Goal: Task Accomplishment & Management: Manage account settings

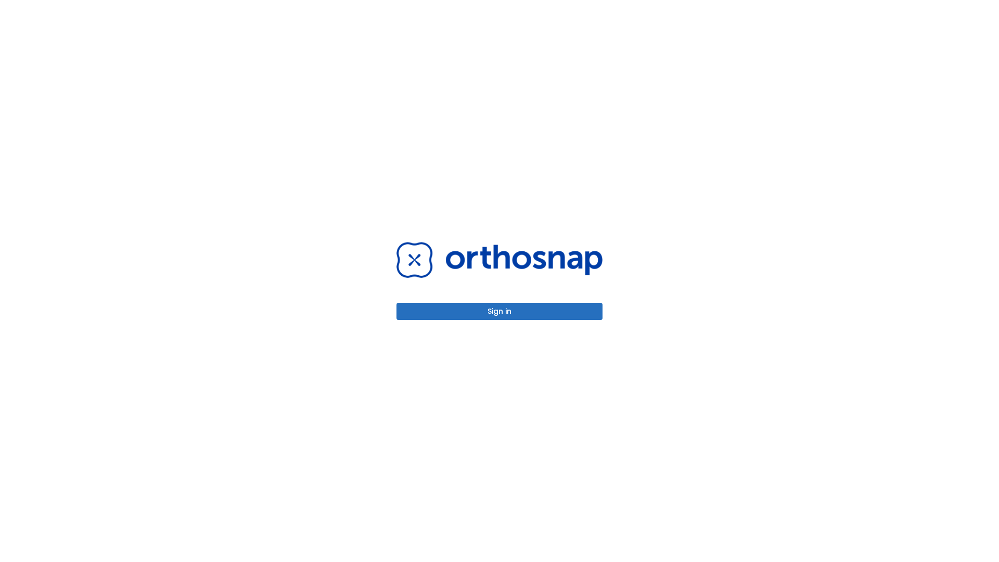
click at [500, 311] on button "Sign in" at bounding box center [500, 311] width 206 height 17
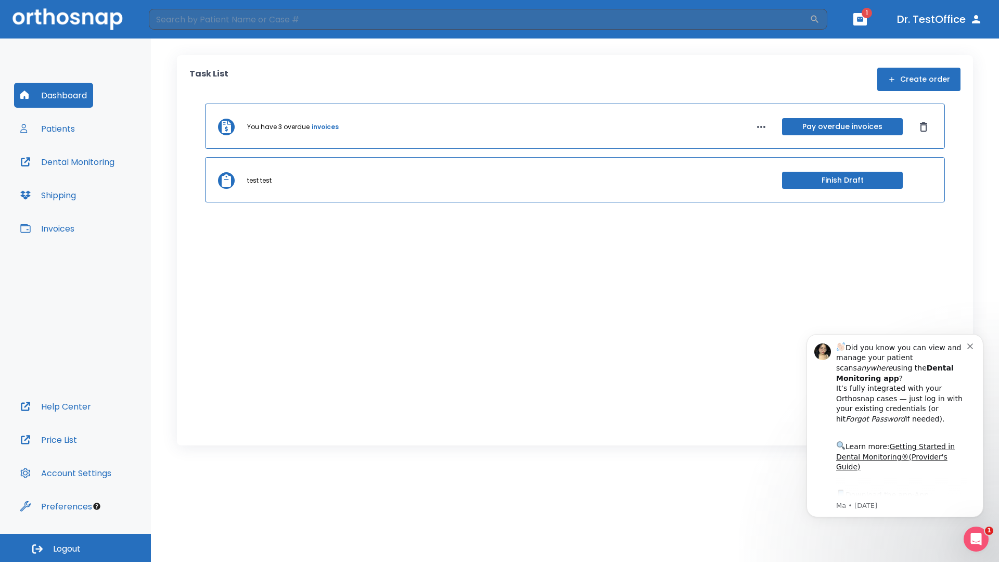
click at [75, 548] on span "Logout" at bounding box center [67, 548] width 28 height 11
